Goal: Transaction & Acquisition: Purchase product/service

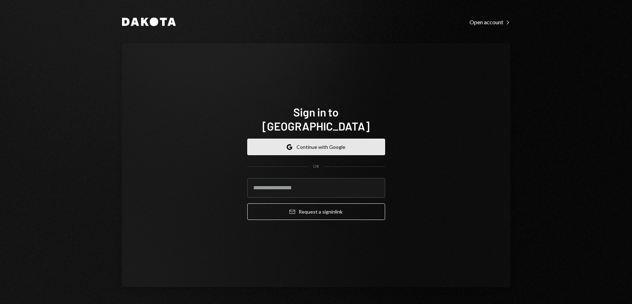
click at [284, 141] on button "Google Continue with Google" at bounding box center [316, 147] width 138 height 17
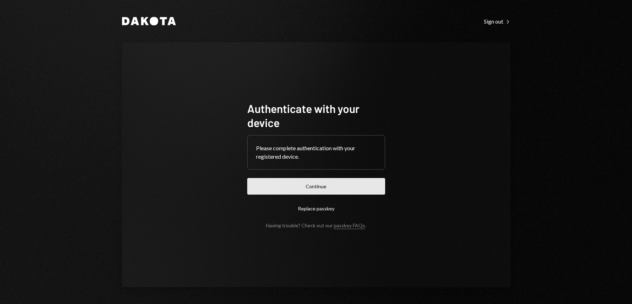
click at [315, 191] on button "Continue" at bounding box center [316, 186] width 138 height 17
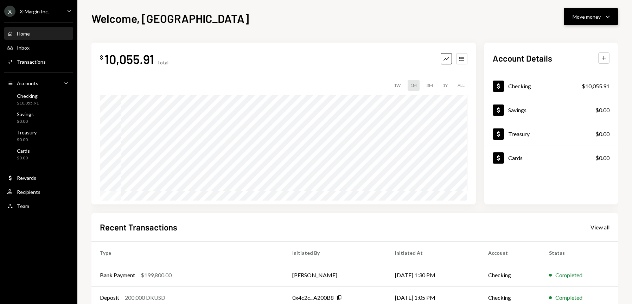
click at [602, 18] on div "Move money Caret Down" at bounding box center [591, 16] width 37 height 8
click at [575, 66] on div "Deposit" at bounding box center [585, 69] width 51 height 7
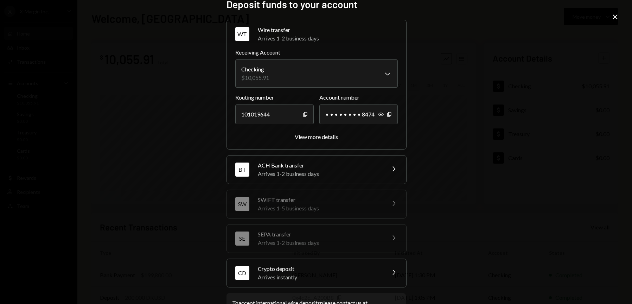
scroll to position [39, 0]
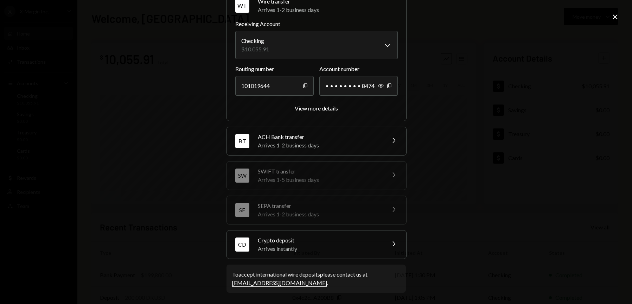
click at [313, 243] on div "Crypto deposit" at bounding box center [319, 240] width 123 height 8
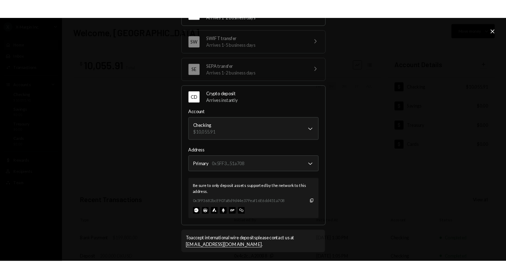
scroll to position [84, 0]
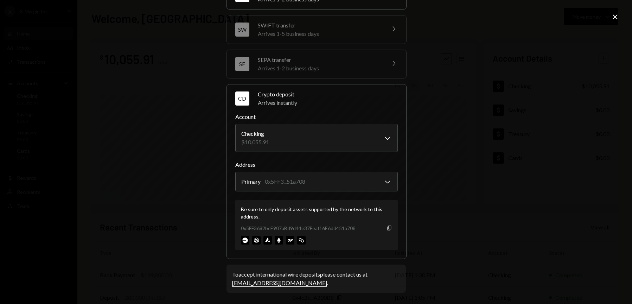
click at [387, 228] on icon "Copy" at bounding box center [390, 228] width 6 height 6
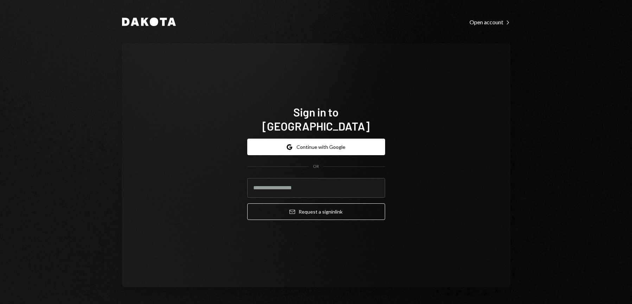
click at [482, 176] on div "Sign in to Dakota Google Continue with Google OR Email Request a sign in link" at bounding box center [316, 165] width 389 height 244
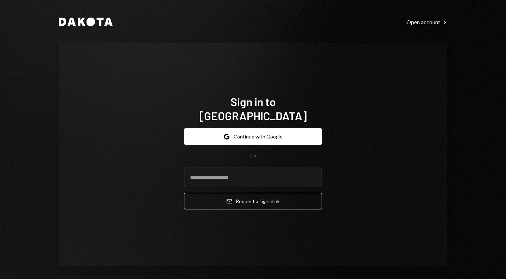
click at [222, 138] on form "Google Continue with Google OR Email Request a sign in link" at bounding box center [253, 168] width 138 height 81
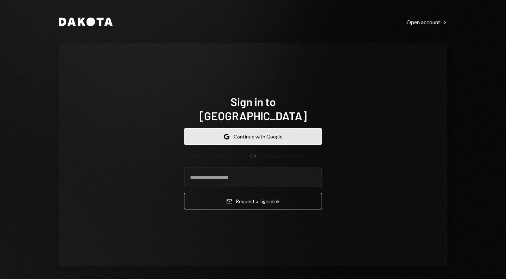
click at [228, 135] on button "Google Continue with Google" at bounding box center [253, 136] width 138 height 17
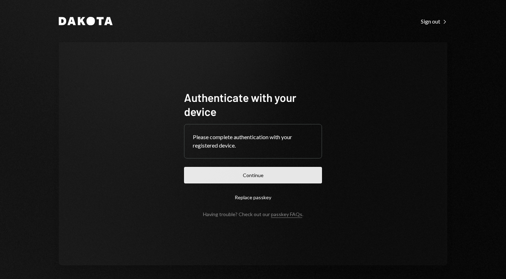
click at [274, 178] on button "Continue" at bounding box center [253, 175] width 138 height 17
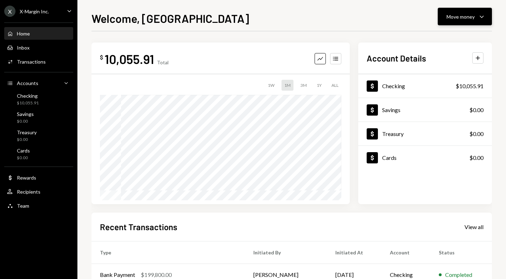
click at [471, 19] on div "Move money" at bounding box center [461, 16] width 28 height 7
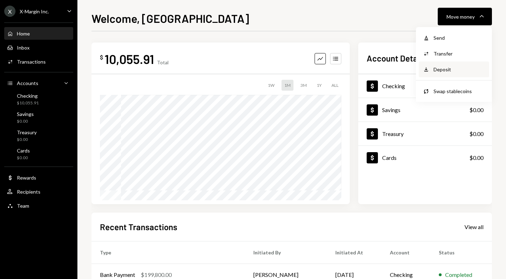
click at [456, 72] on div "Deposit" at bounding box center [459, 69] width 51 height 7
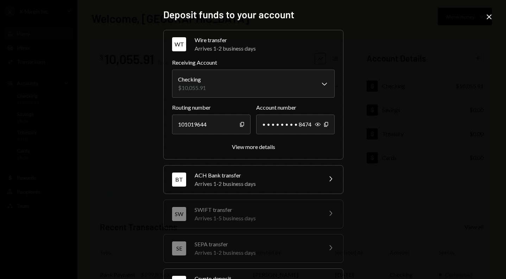
scroll to position [63, 0]
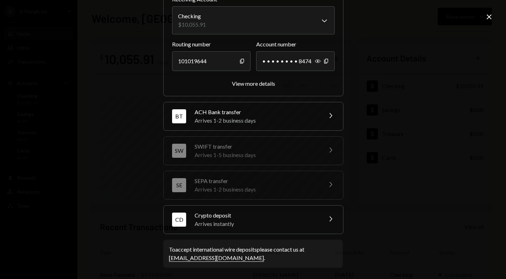
click at [233, 223] on div "Arrives instantly" at bounding box center [256, 224] width 123 height 8
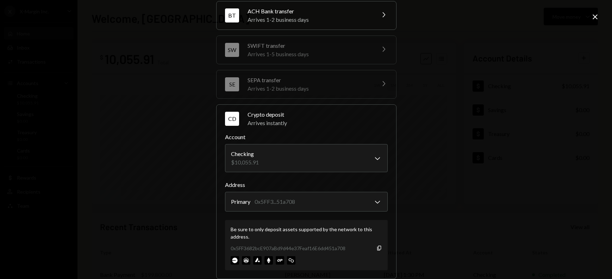
click at [506, 17] on icon "Close" at bounding box center [595, 17] width 8 height 8
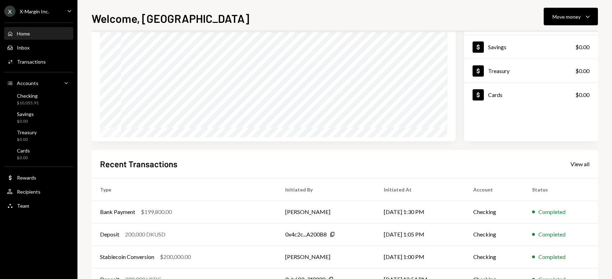
scroll to position [68, 0]
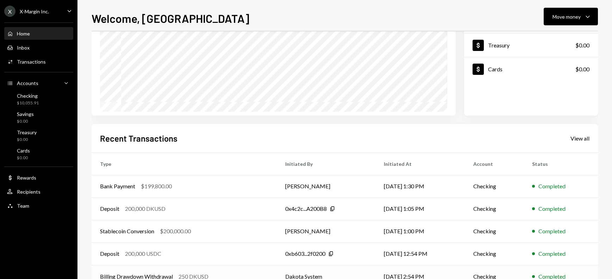
scroll to position [111, 0]
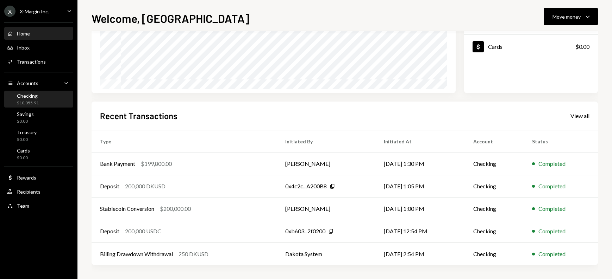
click at [29, 106] on div "Checking $10,055.91" at bounding box center [38, 100] width 63 height 16
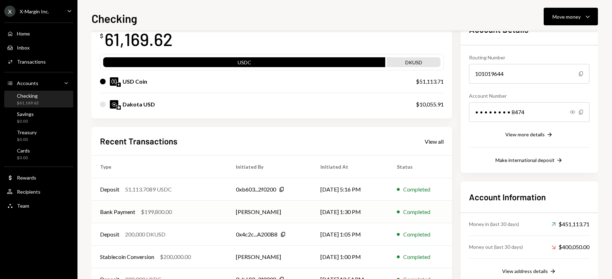
scroll to position [62, 0]
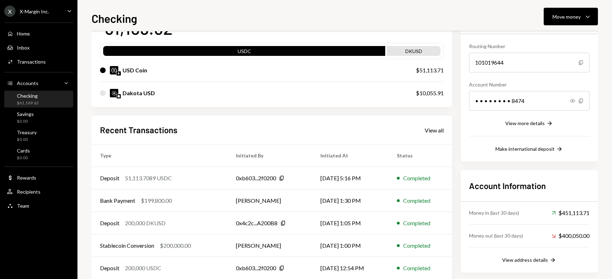
click at [26, 106] on div "$61,169.62" at bounding box center [28, 103] width 22 height 6
click at [585, 18] on icon "Caret Down" at bounding box center [587, 16] width 8 height 8
click at [559, 90] on div "Swap stablecoins" at bounding box center [564, 91] width 51 height 7
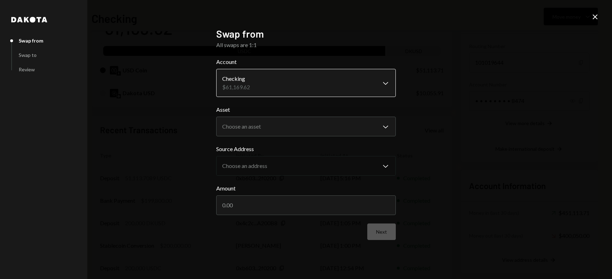
click at [250, 82] on body "X X-Margin Inc. Caret Down Home Home Inbox Inbox Activities Transactions Accoun…" at bounding box center [306, 139] width 612 height 279
click at [276, 132] on body "X X-Margin Inc. Caret Down Home Home Inbox Inbox Activities Transactions Accoun…" at bounding box center [306, 139] width 612 height 279
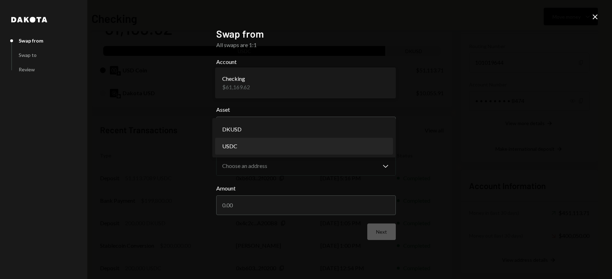
select select "****"
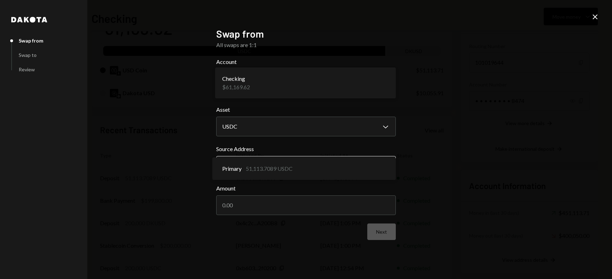
click at [266, 164] on body "X X-Margin Inc. Caret Down Home Home Inbox Inbox Activities Transactions Accoun…" at bounding box center [306, 139] width 612 height 279
click at [296, 210] on input "Amount" at bounding box center [305, 206] width 179 height 20
click at [261, 172] on body "X X-Margin Inc. Caret Down Home Home Inbox Inbox Activities Transactions Accoun…" at bounding box center [306, 139] width 612 height 279
click at [251, 207] on input "Amount" at bounding box center [305, 206] width 179 height 20
click at [236, 203] on input "Amount" at bounding box center [305, 206] width 179 height 20
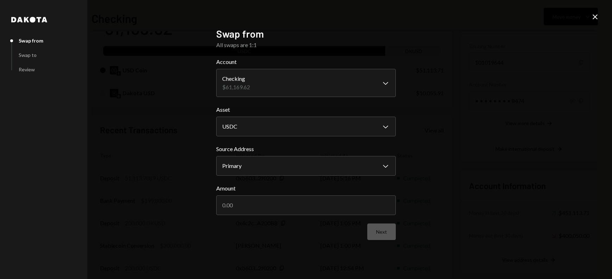
drag, startPoint x: 241, startPoint y: 206, endPoint x: 343, endPoint y: 241, distance: 108.4
click at [241, 206] on input "Amount" at bounding box center [305, 206] width 179 height 20
click at [283, 165] on body "X X-Margin Inc. Caret Down Home Home Inbox Inbox Activities Transactions Accoun…" at bounding box center [306, 139] width 612 height 279
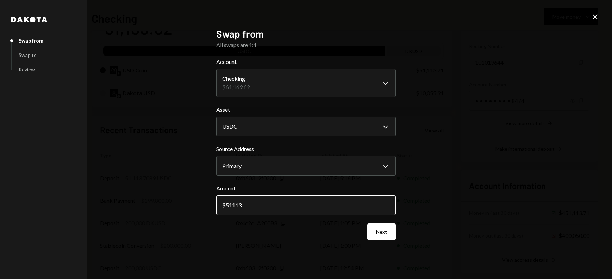
click at [284, 198] on input "51113" at bounding box center [305, 206] width 179 height 20
click at [284, 204] on input "51113" at bounding box center [305, 206] width 179 height 20
type input "51113.7"
click at [285, 237] on div "Next" at bounding box center [305, 232] width 179 height 17
click at [284, 171] on body "X X-Margin Inc. Caret Down Home Home Inbox Inbox Activities Transactions Accoun…" at bounding box center [306, 139] width 612 height 279
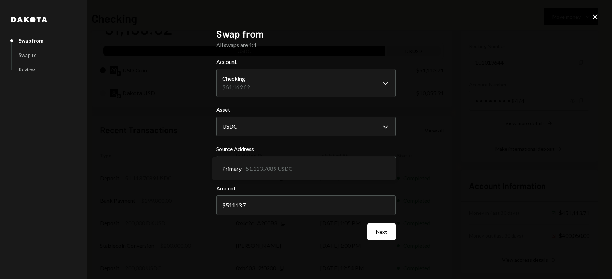
click at [453, 190] on div "**********" at bounding box center [306, 139] width 612 height 279
click at [383, 232] on button "Next" at bounding box center [381, 232] width 29 height 17
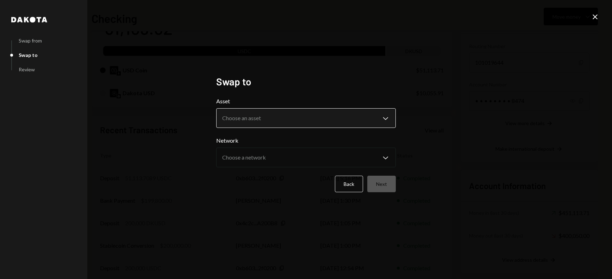
click at [290, 118] on body "X X-Margin Inc. Caret Down Home Home Inbox Inbox Activities Transactions Accoun…" at bounding box center [306, 139] width 612 height 279
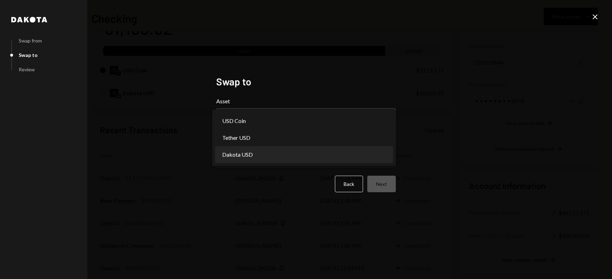
select select "*****"
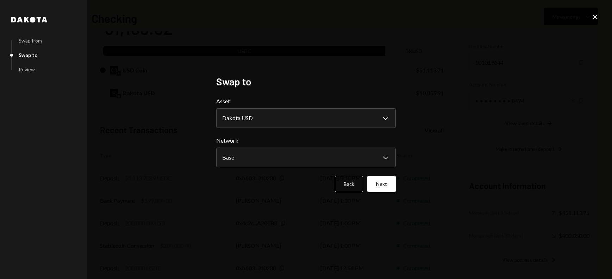
click at [392, 188] on button "Next" at bounding box center [381, 184] width 29 height 17
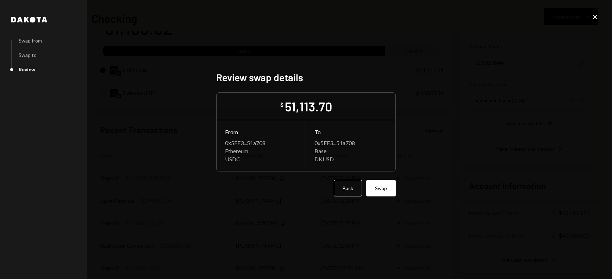
click at [389, 188] on button "Swap" at bounding box center [381, 188] width 30 height 17
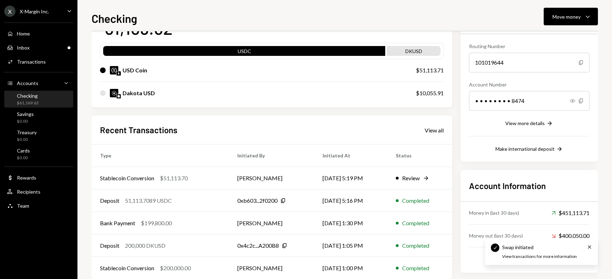
click at [24, 102] on div "$61,169.62" at bounding box center [28, 103] width 22 height 6
